Goal: Find specific page/section: Find specific page/section

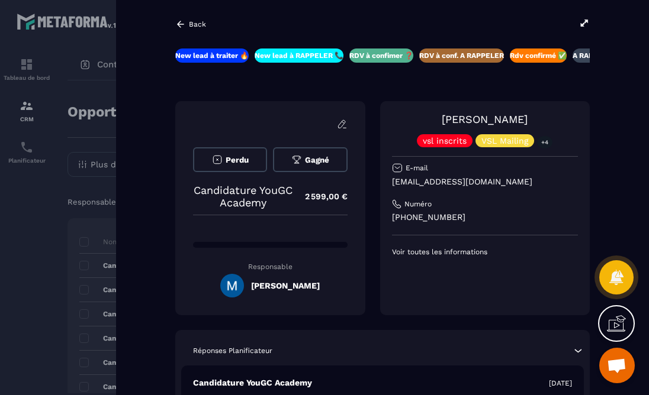
scroll to position [0, 153]
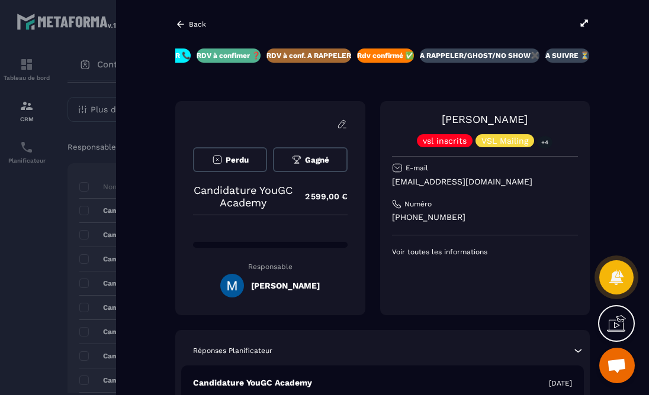
click at [183, 21] on icon at bounding box center [180, 24] width 11 height 11
